Goal: Information Seeking & Learning: Learn about a topic

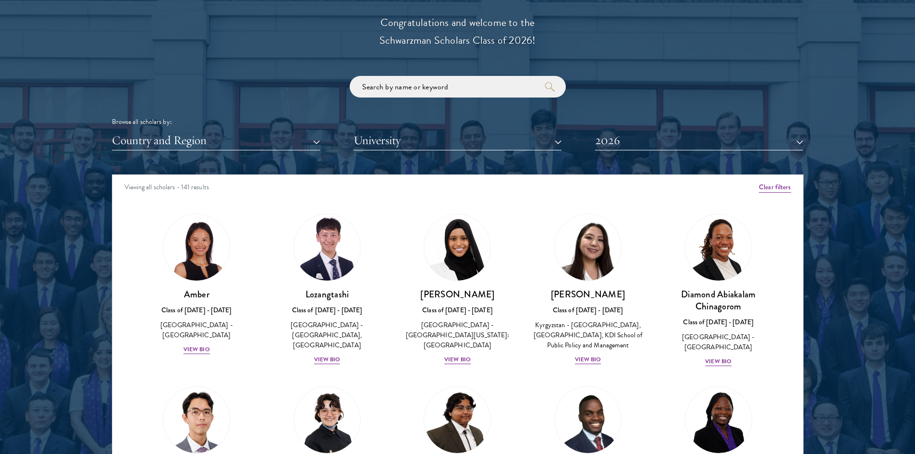
scroll to position [1101, 0]
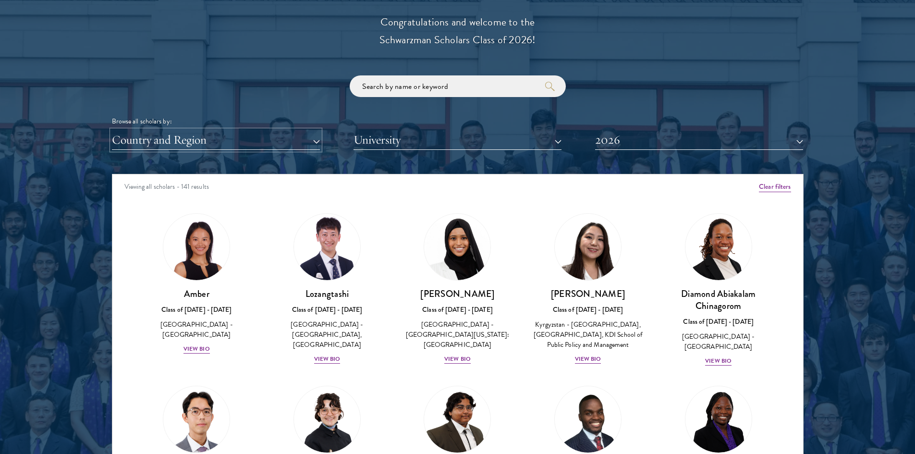
click at [238, 137] on button "Country and Region" at bounding box center [216, 140] width 208 height 20
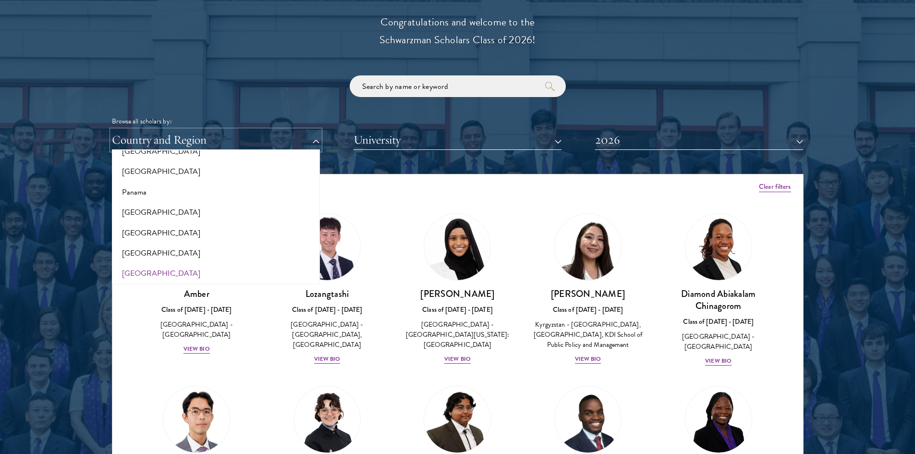
scroll to position [1404, 0]
click at [133, 169] on button "[GEOGRAPHIC_DATA]" at bounding box center [216, 168] width 202 height 20
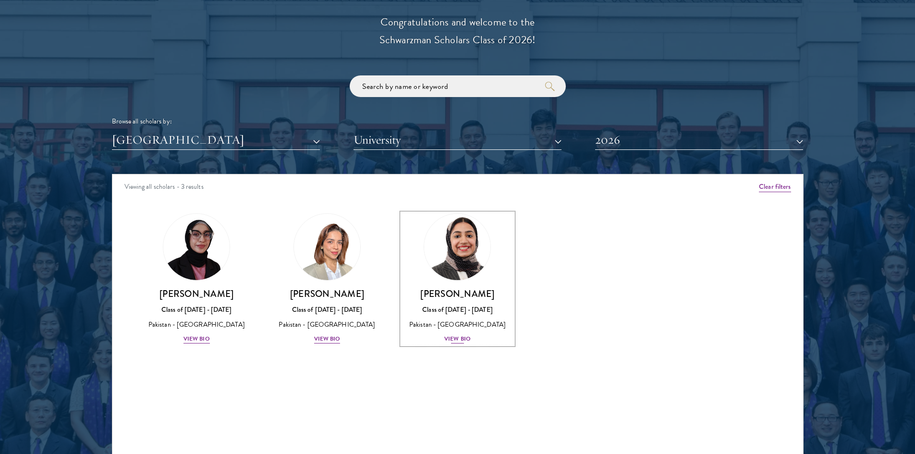
click at [449, 338] on div "View Bio" at bounding box center [457, 338] width 26 height 9
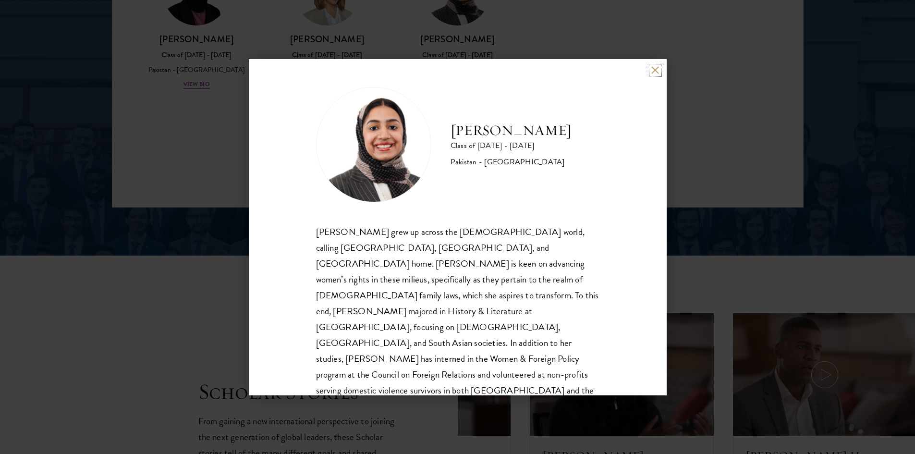
scroll to position [1356, 0]
click at [655, 70] on button at bounding box center [655, 70] width 8 height 8
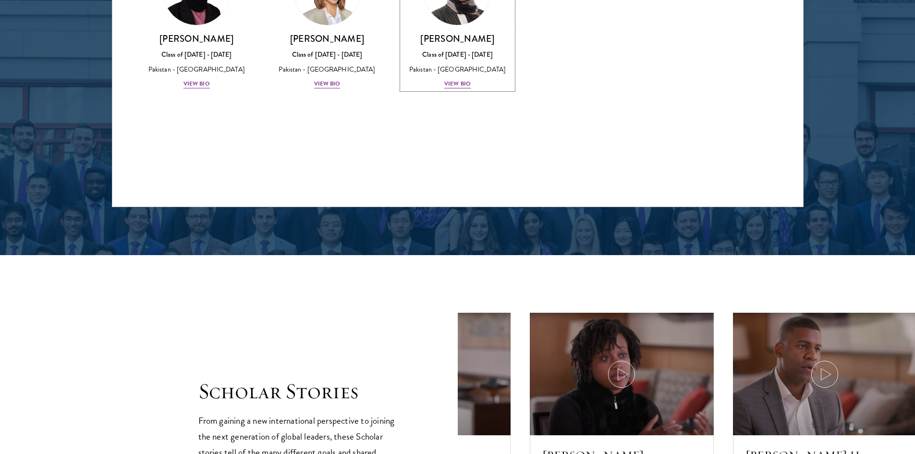
scroll to position [1314, 0]
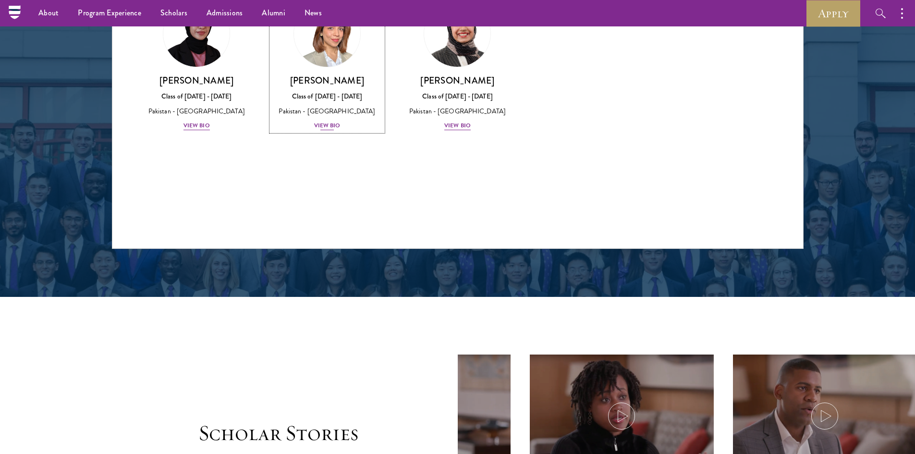
click at [329, 122] on div "View Bio" at bounding box center [327, 125] width 26 height 9
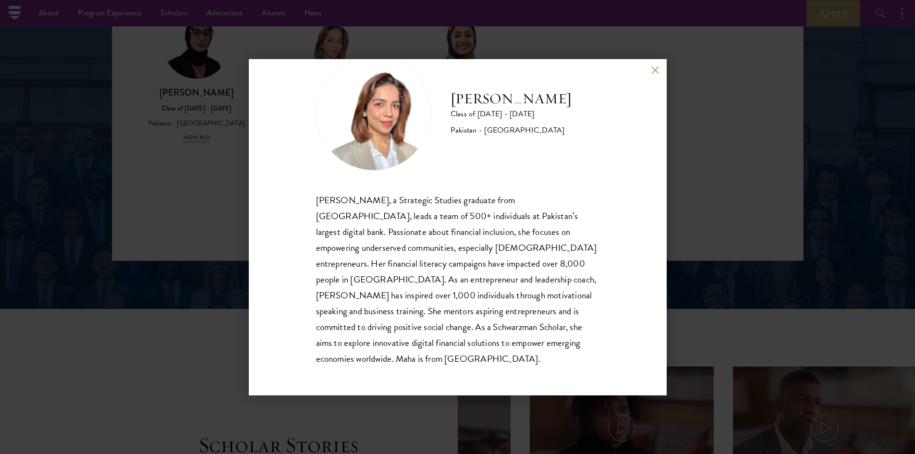
scroll to position [1302, 0]
click at [657, 71] on button at bounding box center [655, 70] width 8 height 8
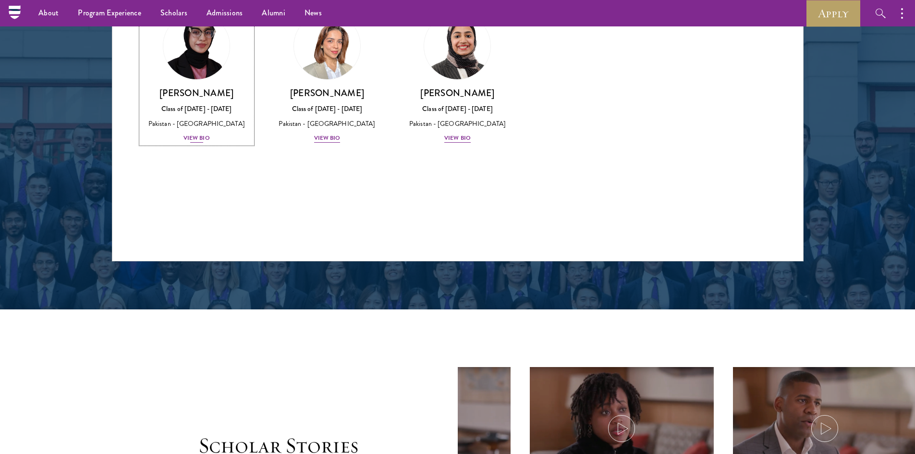
click at [203, 134] on div "View Bio" at bounding box center [196, 137] width 26 height 9
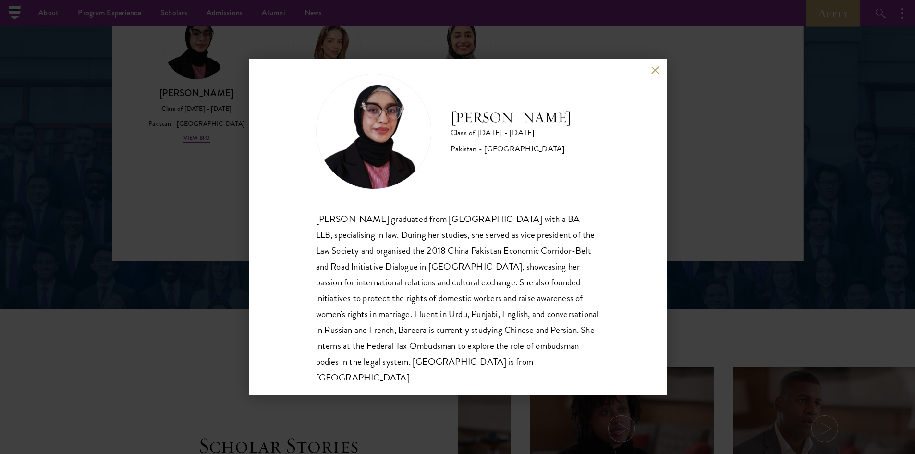
scroll to position [17, 0]
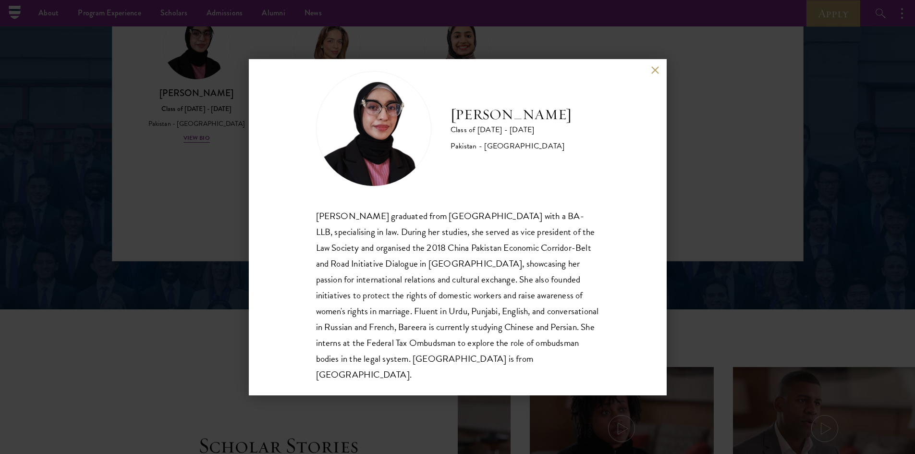
click at [657, 69] on button at bounding box center [655, 70] width 8 height 8
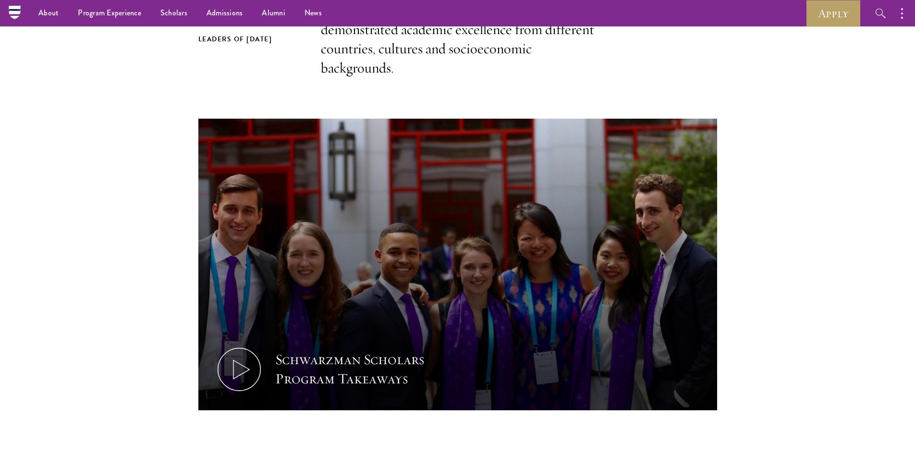
scroll to position [342, 0]
